Goal: Communication & Community: Participate in discussion

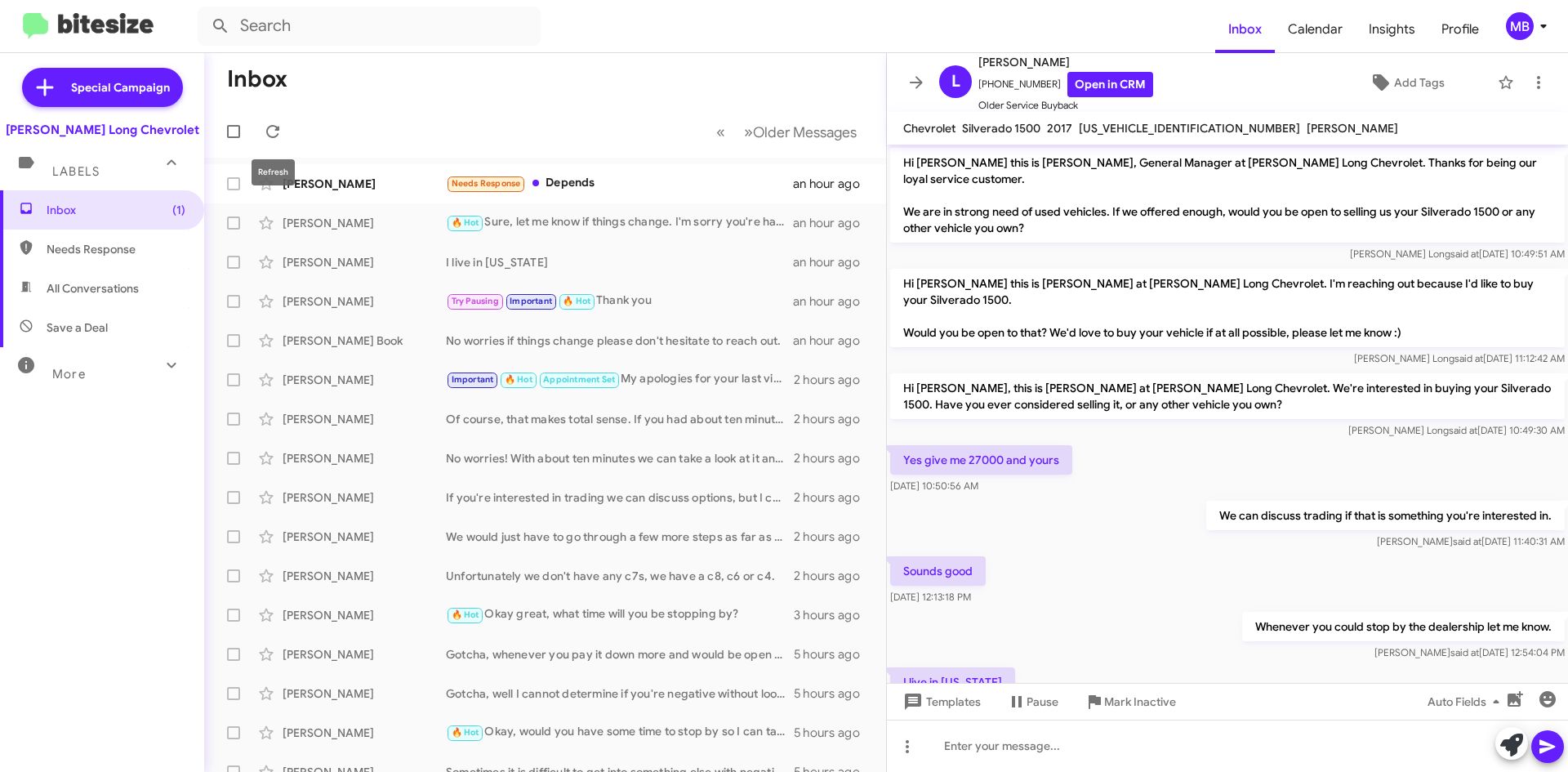
click at [275, 125] on icon at bounding box center [272, 131] width 19 height 19
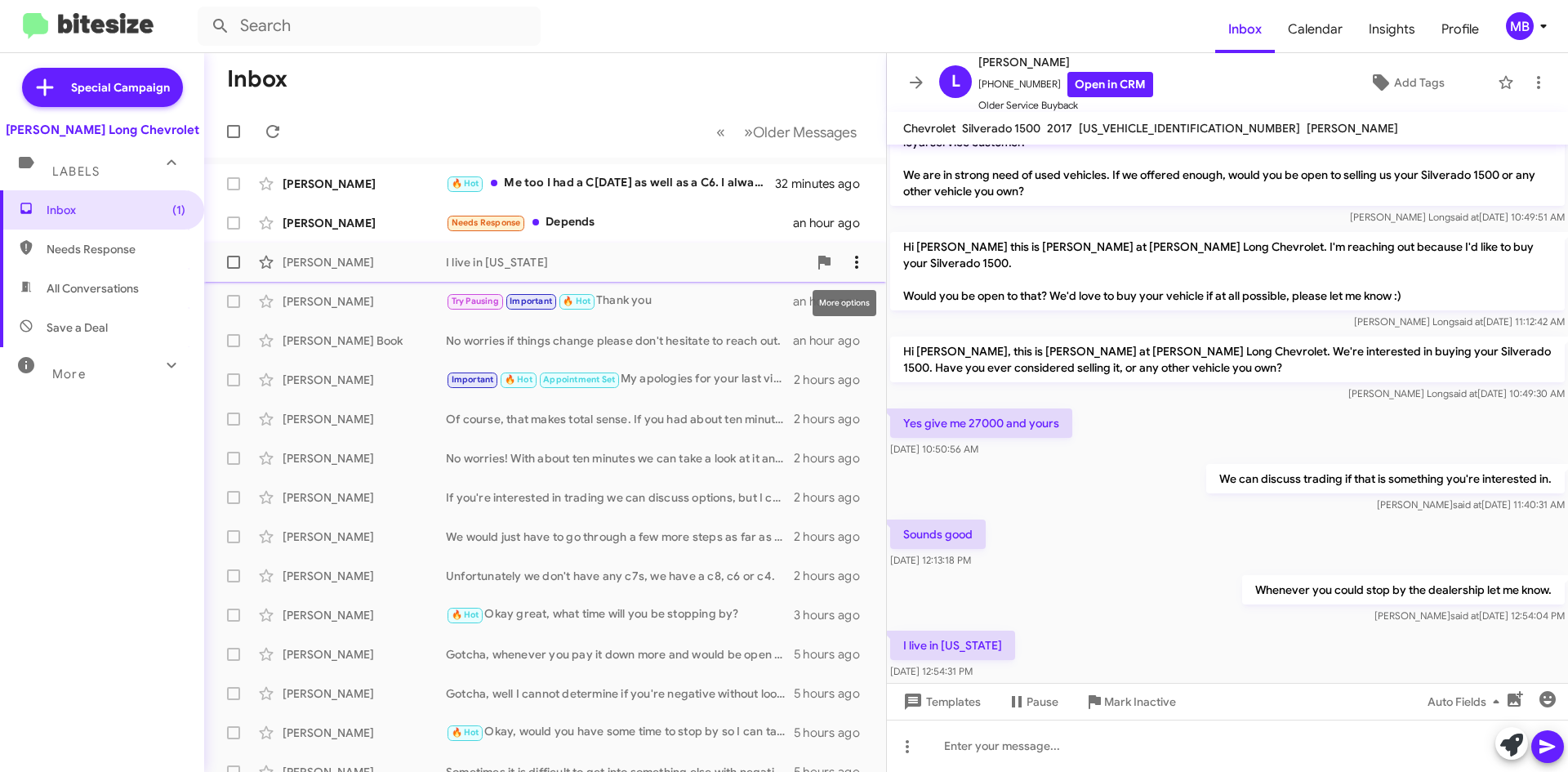
click at [850, 255] on icon at bounding box center [856, 261] width 19 height 19
click at [653, 108] on div at bounding box center [784, 386] width 1568 height 772
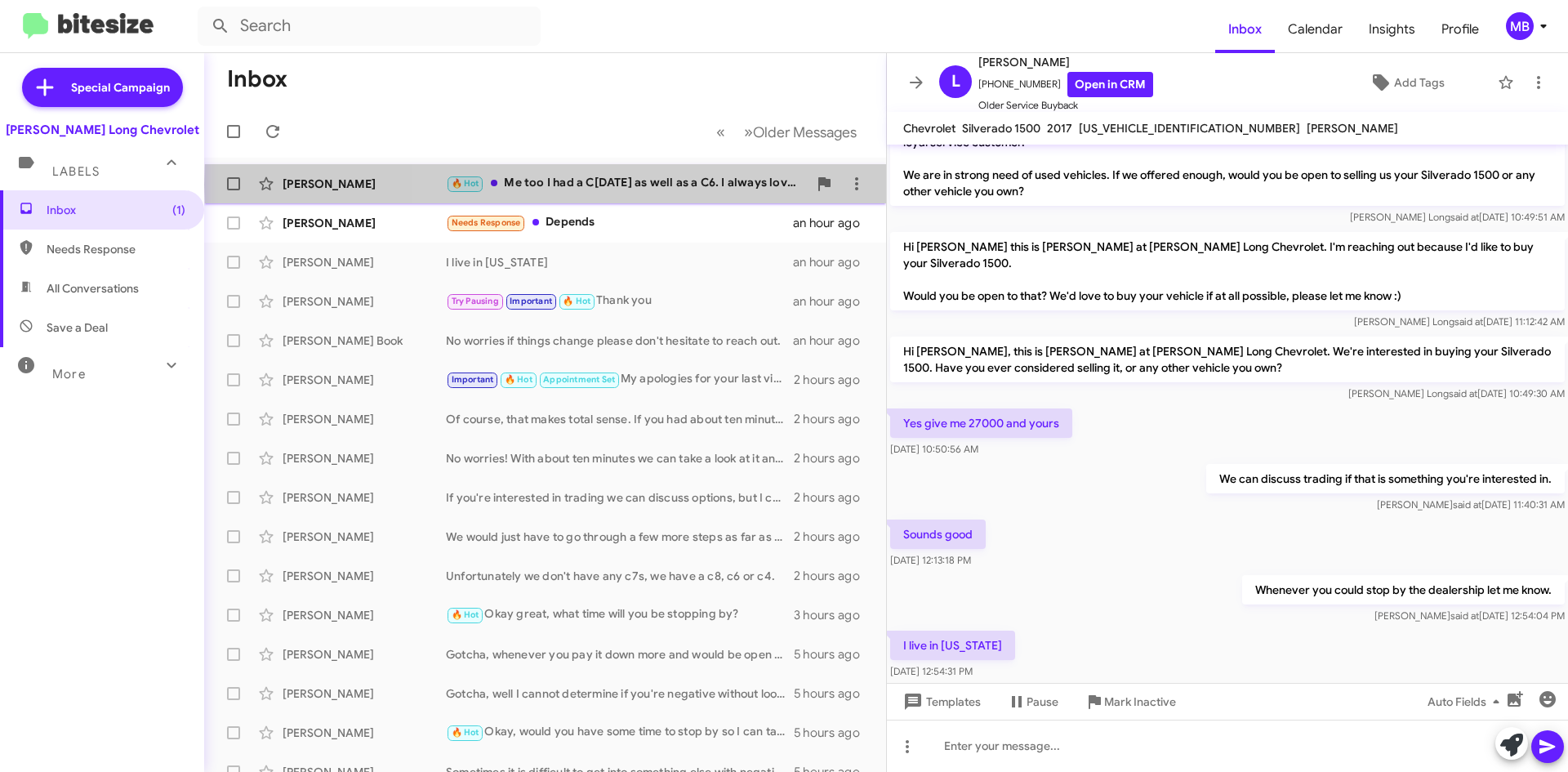
drag, startPoint x: 714, startPoint y: 184, endPoint x: 732, endPoint y: 187, distance: 18.2
click at [714, 184] on div "🔥 Hot Me too I had a C[DATE] as well as a C6. I always loved the C7 design the …" at bounding box center [627, 183] width 362 height 19
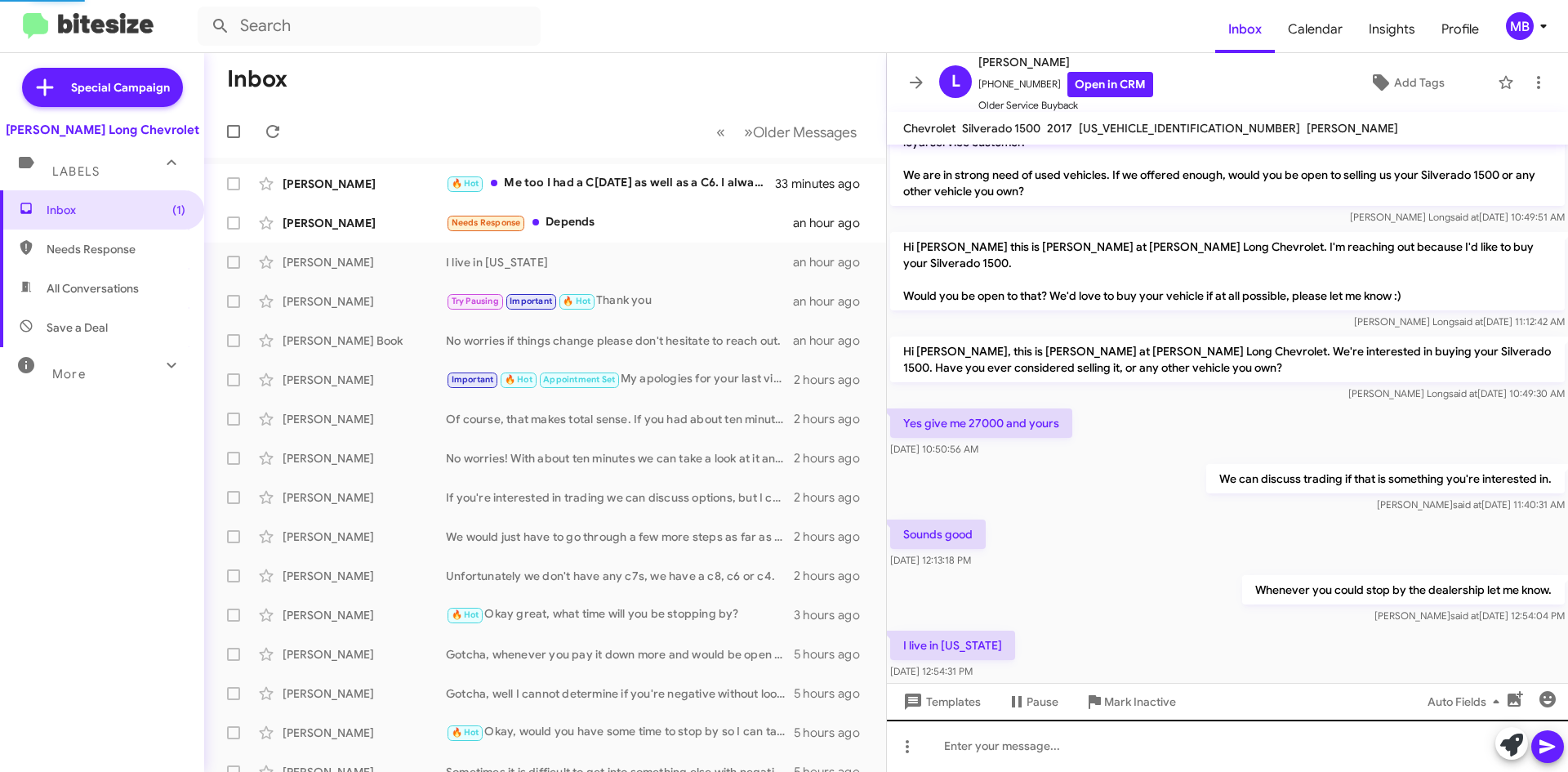
scroll to position [591, 0]
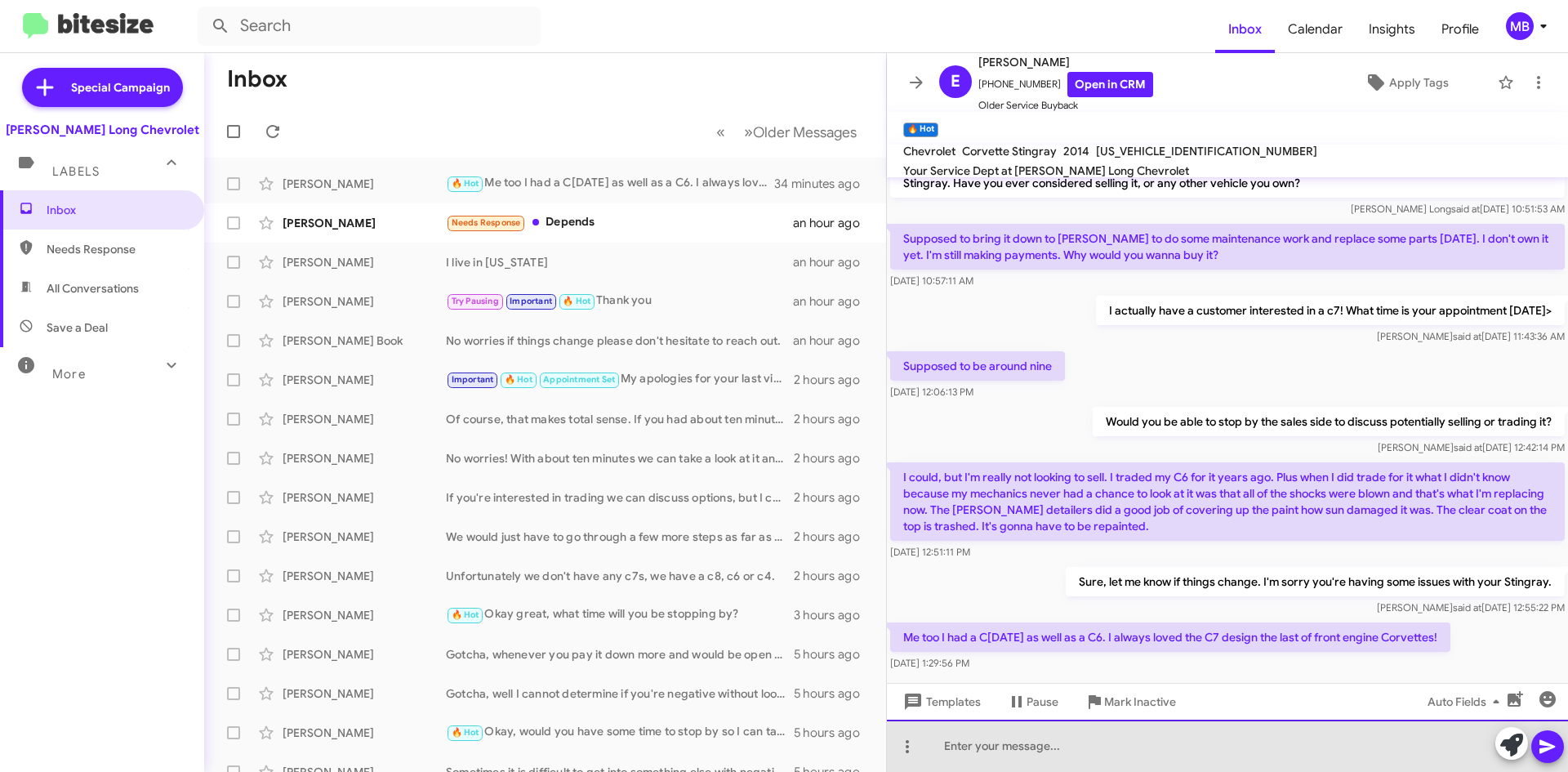
click at [1382, 760] on div at bounding box center [1228, 745] width 681 height 53
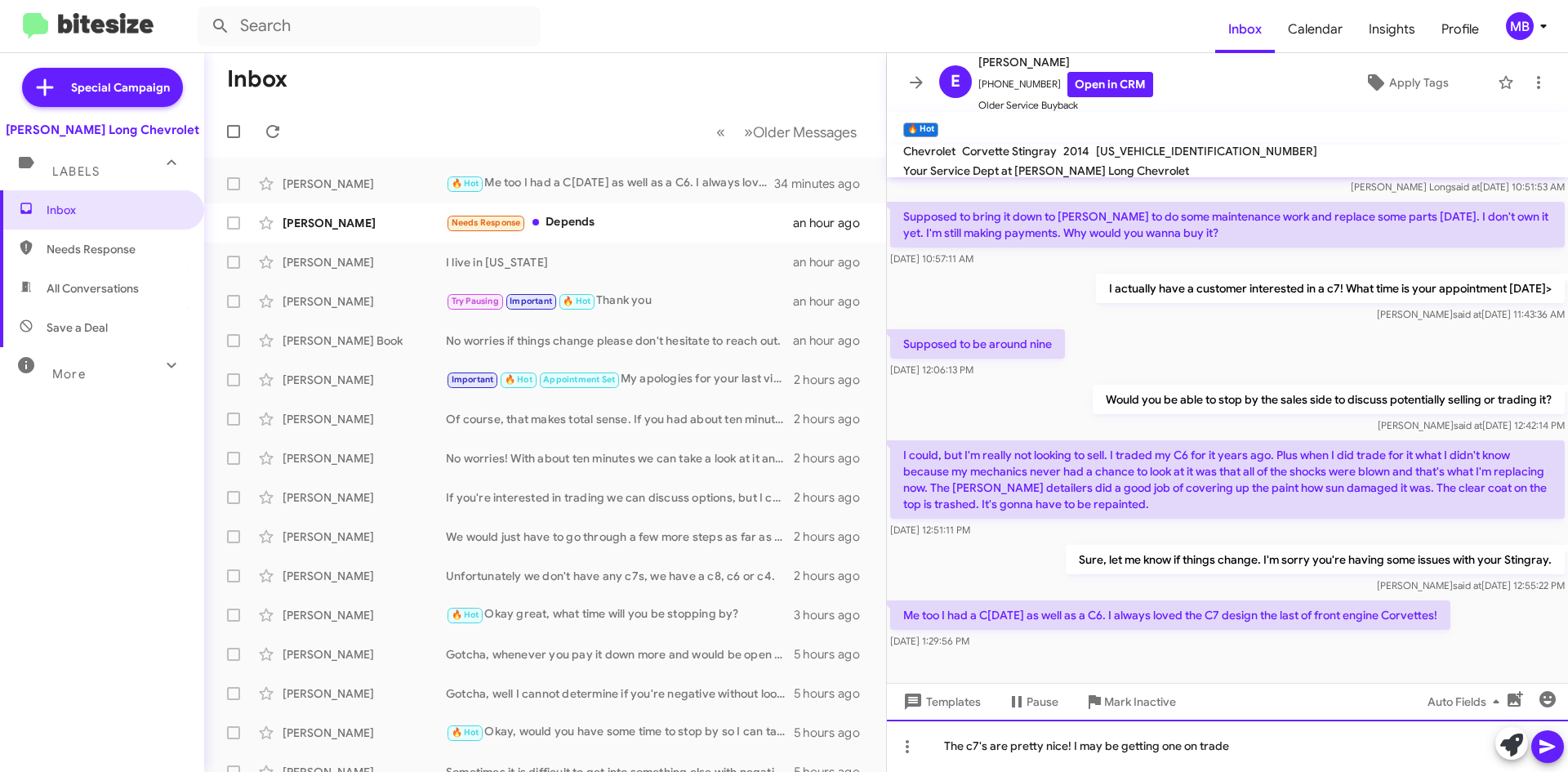
scroll to position [623, 0]
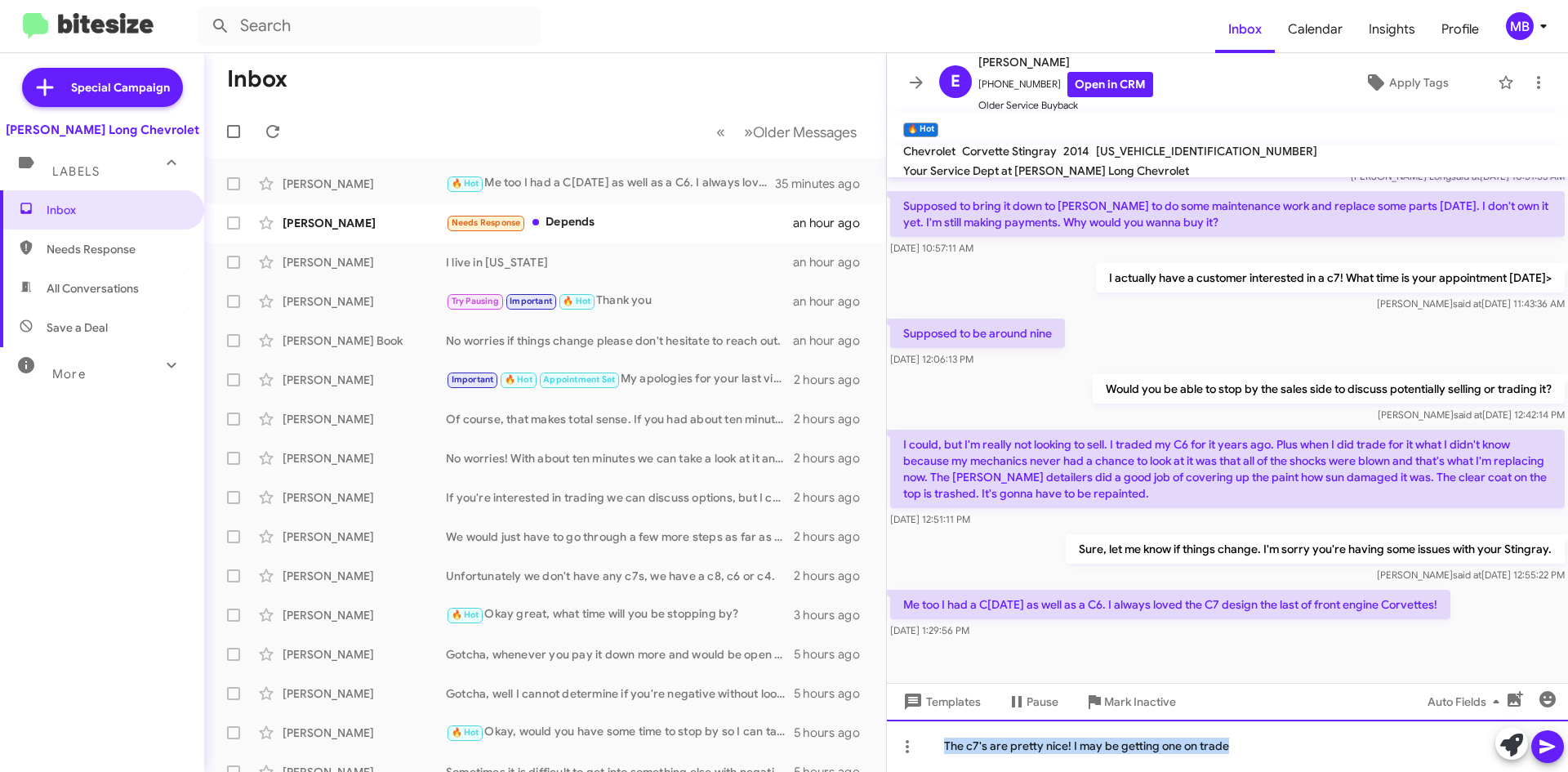
drag, startPoint x: 1236, startPoint y: 756, endPoint x: 945, endPoint y: 762, distance: 291.1
click at [945, 762] on div "The c7's are pretty nice! I may be getting one on trade" at bounding box center [1228, 745] width 681 height 53
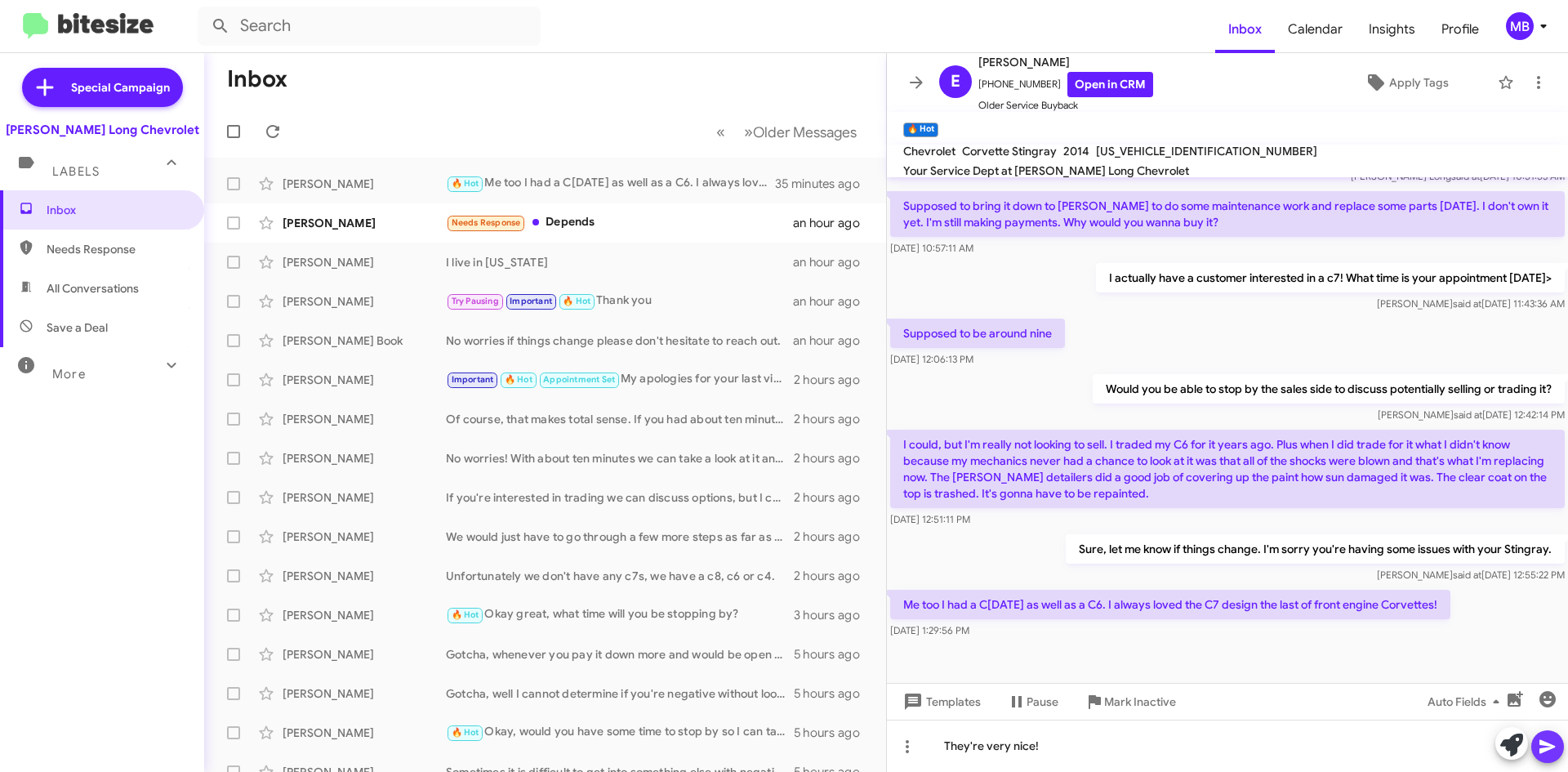
click at [1543, 747] on icon at bounding box center [1547, 746] width 19 height 19
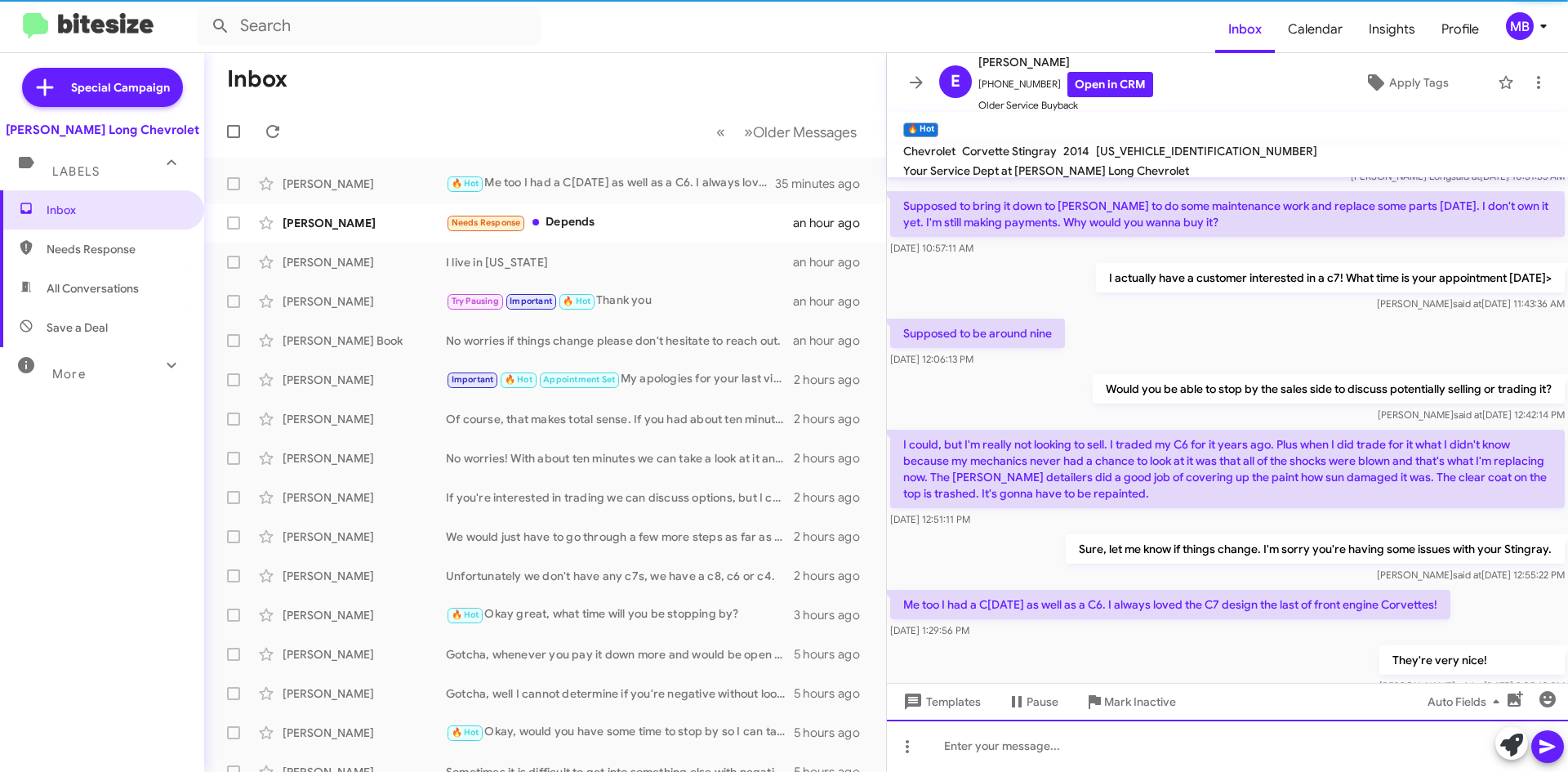
scroll to position [0, 0]
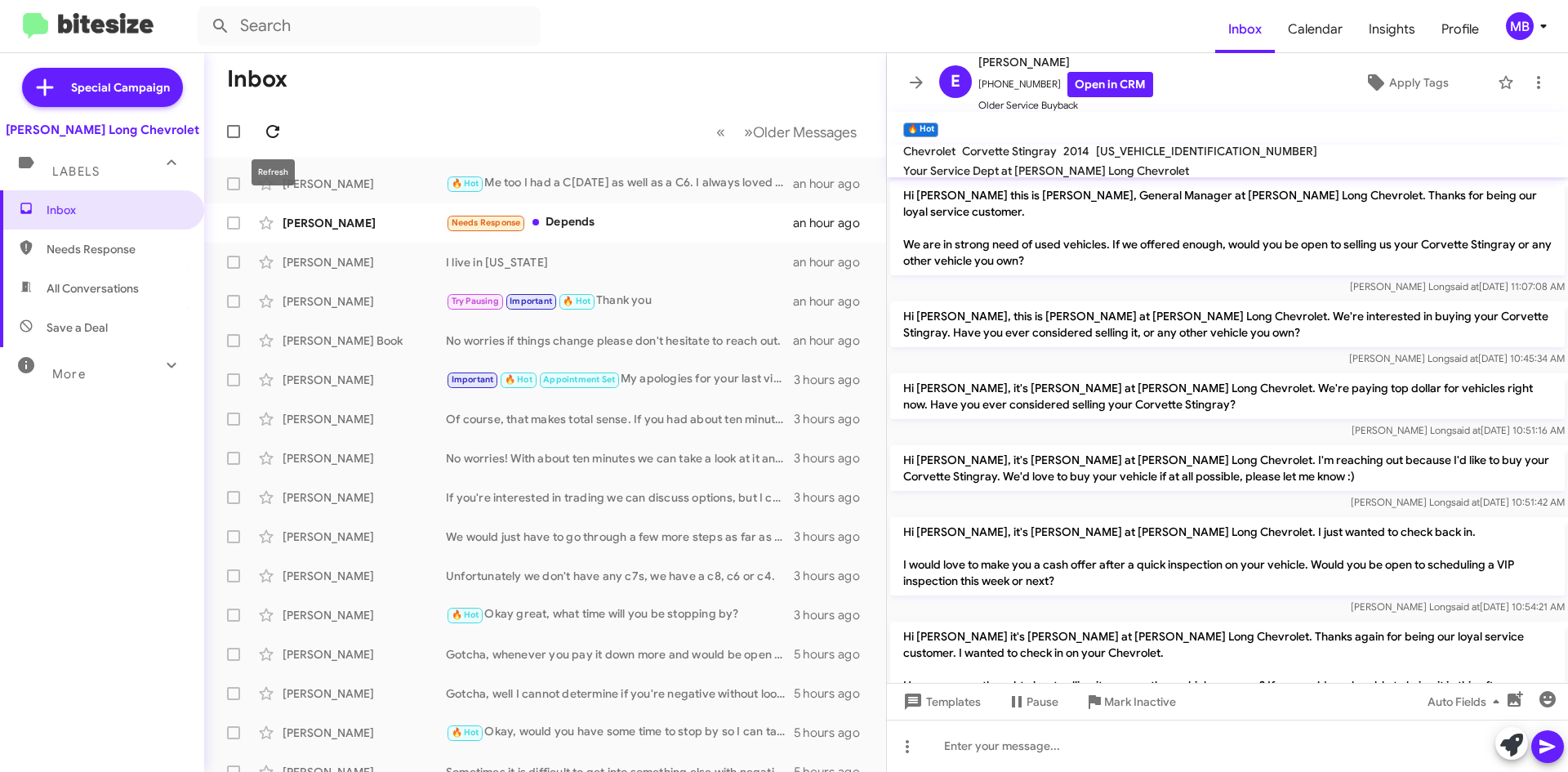
click at [285, 132] on span at bounding box center [272, 131] width 33 height 19
